Goal: Find specific page/section: Find specific page/section

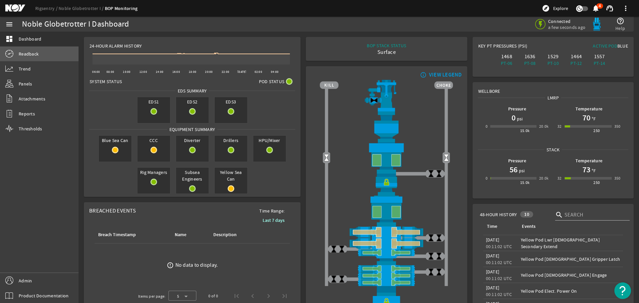
click at [28, 54] on span "Readback" at bounding box center [29, 54] width 20 height 7
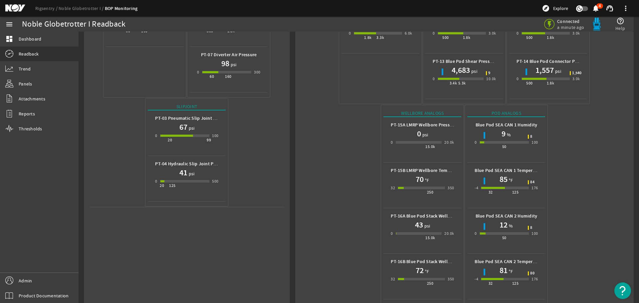
scroll to position [205, 0]
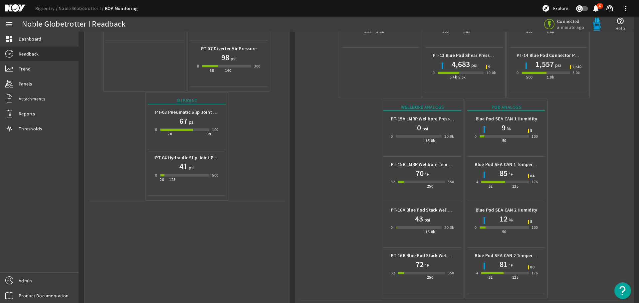
click at [19, 6] on mat-icon at bounding box center [20, 8] width 30 height 8
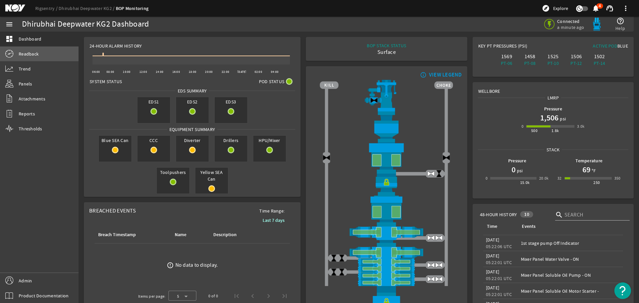
click at [34, 54] on span "Readback" at bounding box center [29, 54] width 20 height 7
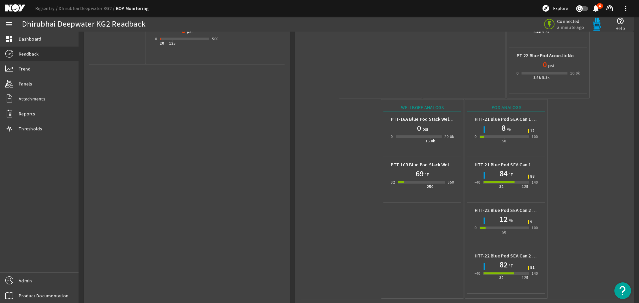
scroll to position [342, 0]
click at [15, 8] on mat-icon at bounding box center [20, 8] width 30 height 8
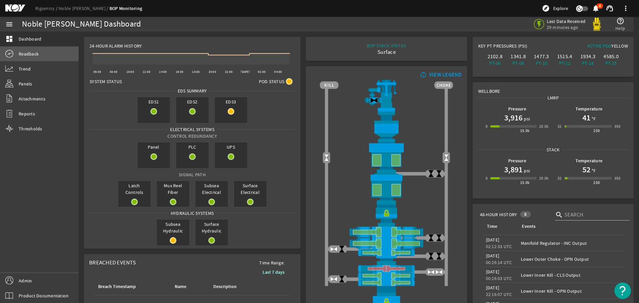
click at [28, 52] on span "Readback" at bounding box center [29, 54] width 20 height 7
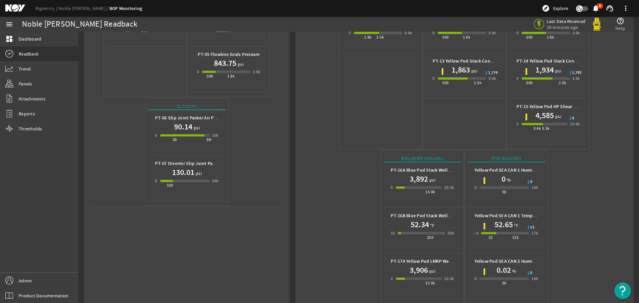
scroll to position [251, 0]
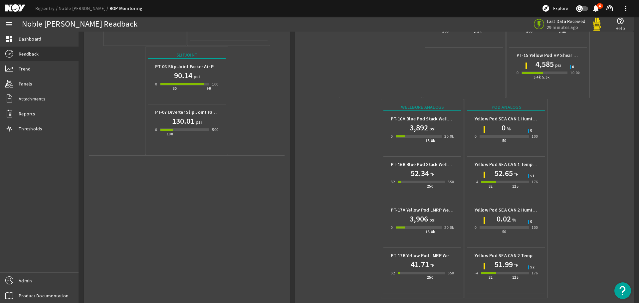
click at [14, 9] on mat-icon at bounding box center [20, 8] width 30 height 8
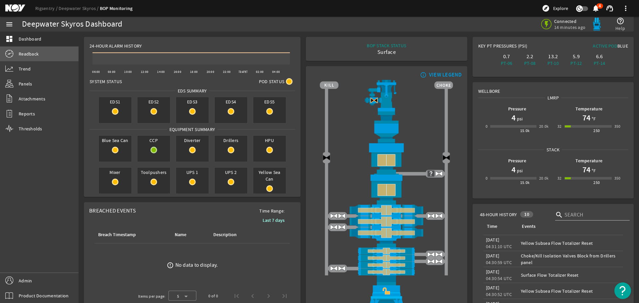
click at [30, 53] on span "Readback" at bounding box center [29, 54] width 20 height 7
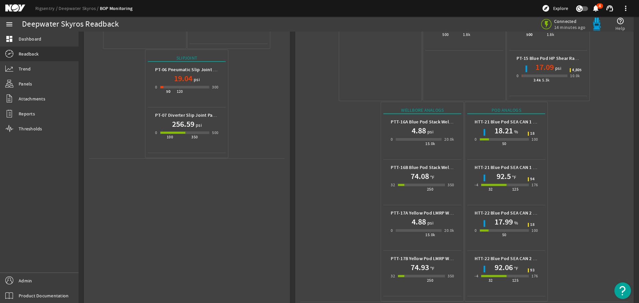
scroll to position [251, 0]
